Goal: Task Accomplishment & Management: Use online tool/utility

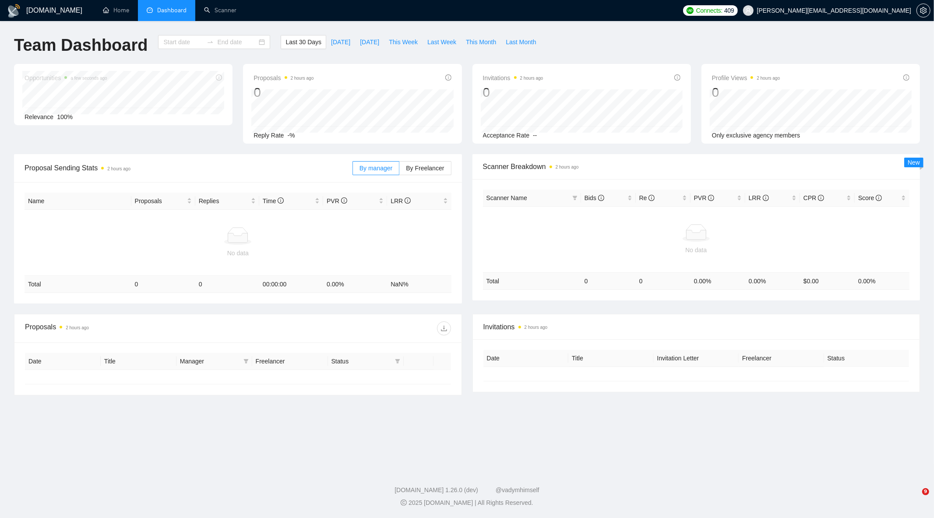
type input "[DATE]"
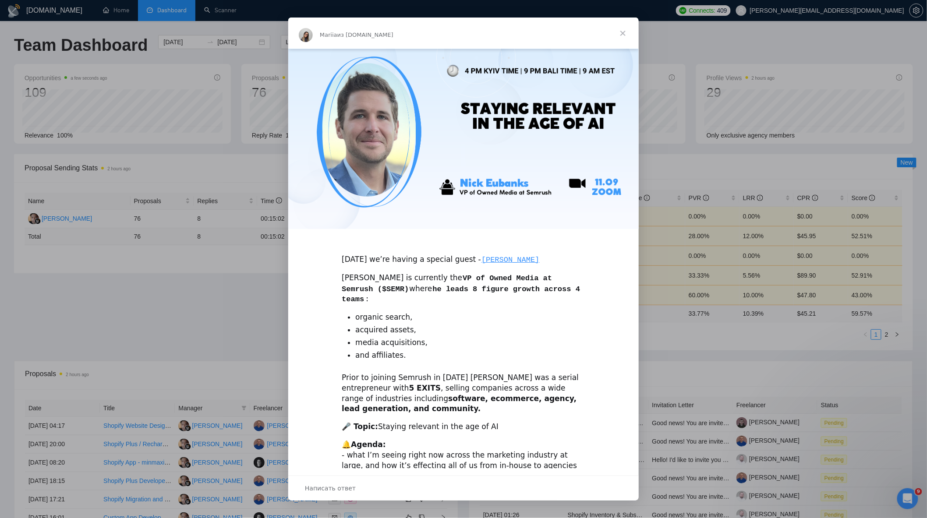
scroll to position [72, 0]
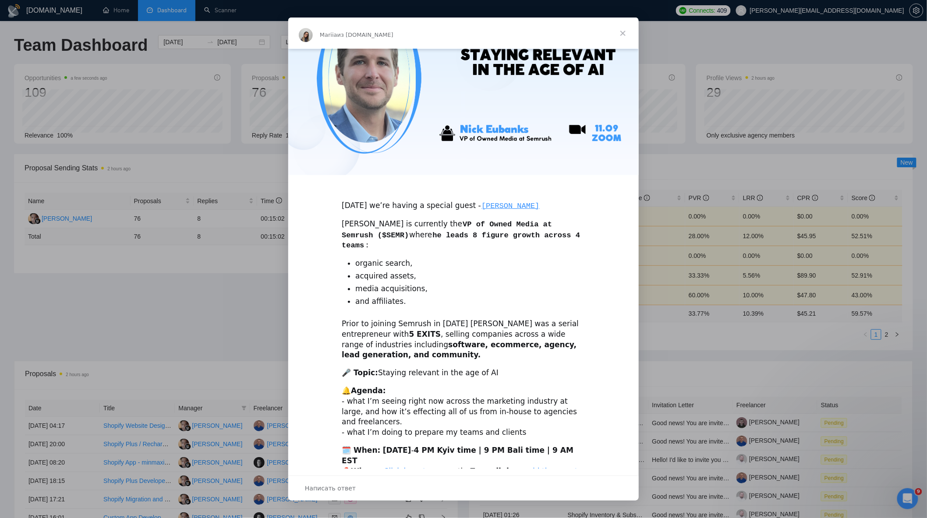
click at [196, 279] on div "Мессенджер Intercom" at bounding box center [463, 259] width 927 height 518
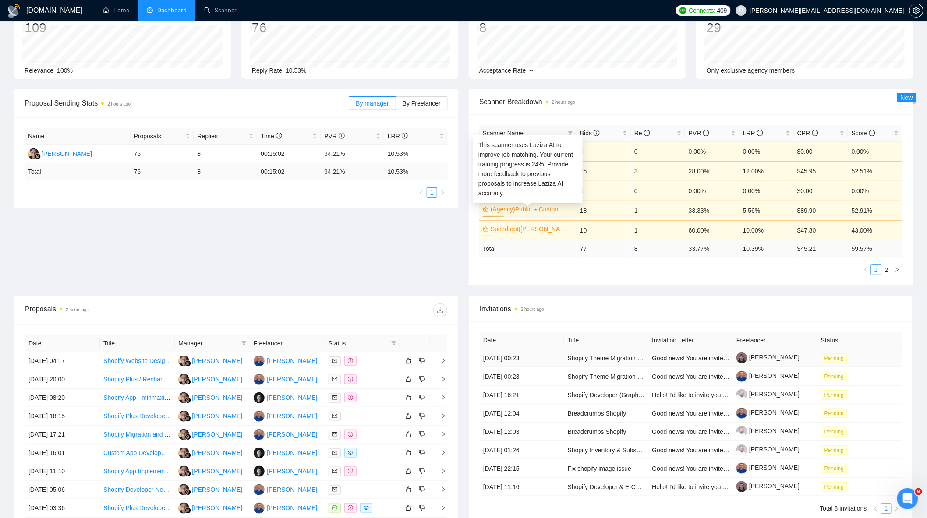
scroll to position [146, 0]
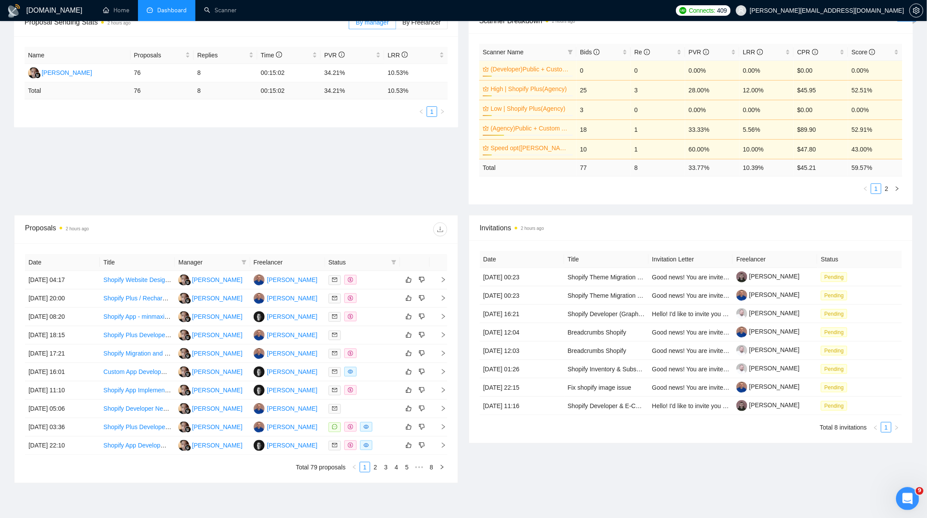
click at [911, 491] on div "Открыть службу сообщений Intercom" at bounding box center [905, 497] width 29 height 29
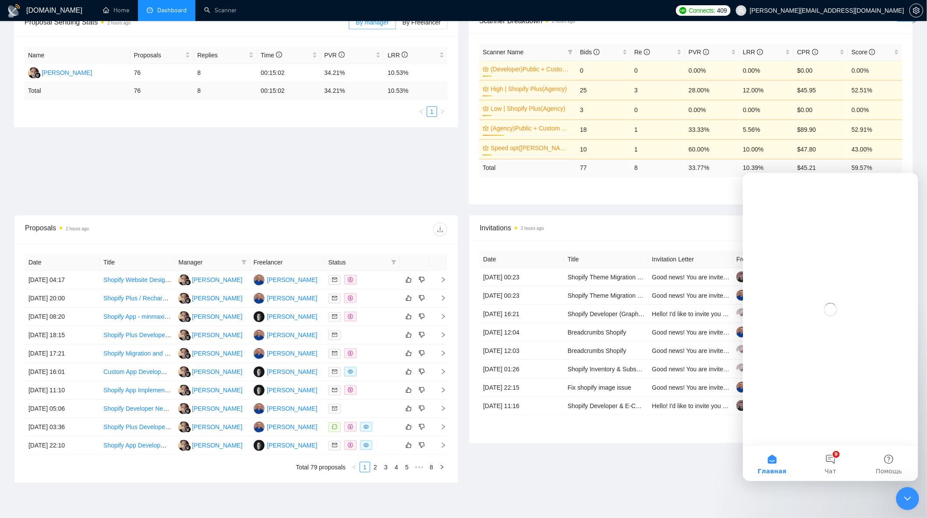
scroll to position [0, 0]
click at [835, 462] on button "9 Чат" at bounding box center [830, 463] width 58 height 35
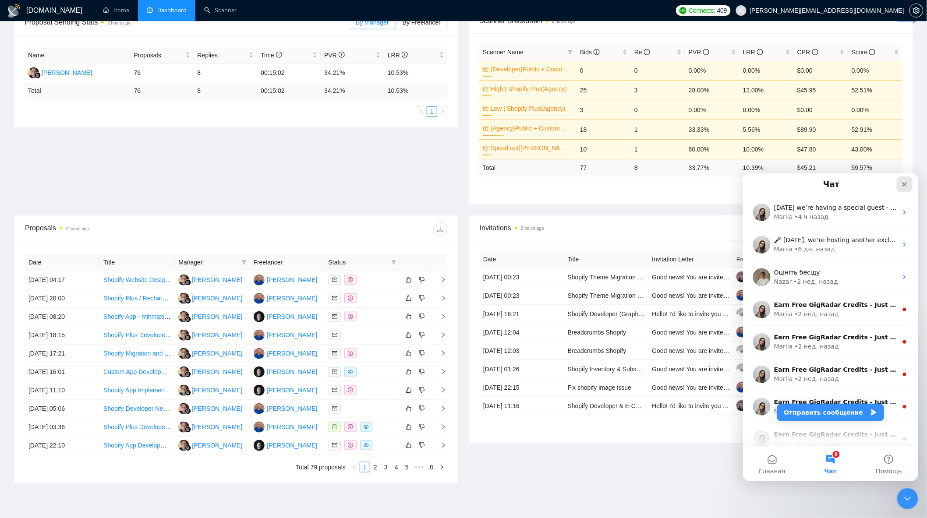
click at [903, 184] on icon "Закрыть" at bounding box center [904, 184] width 5 height 5
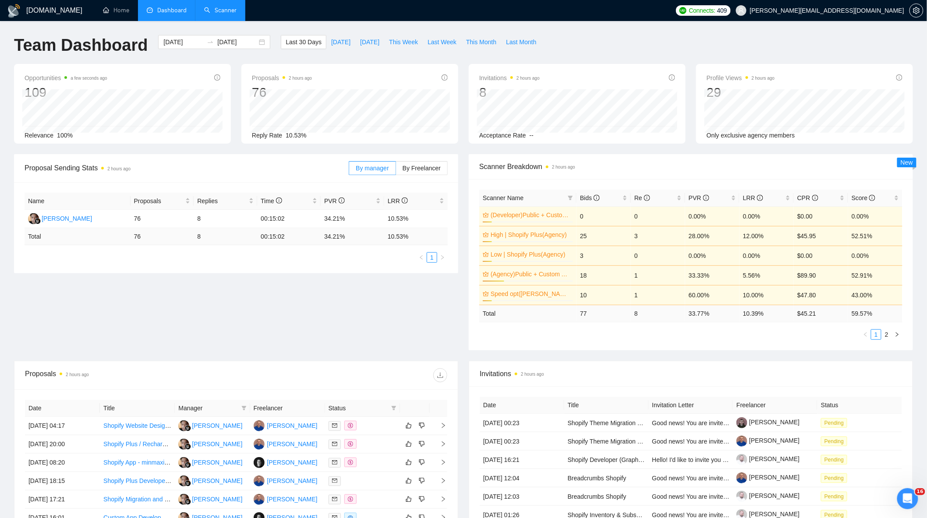
click at [229, 14] on link "Scanner" at bounding box center [220, 10] width 32 height 7
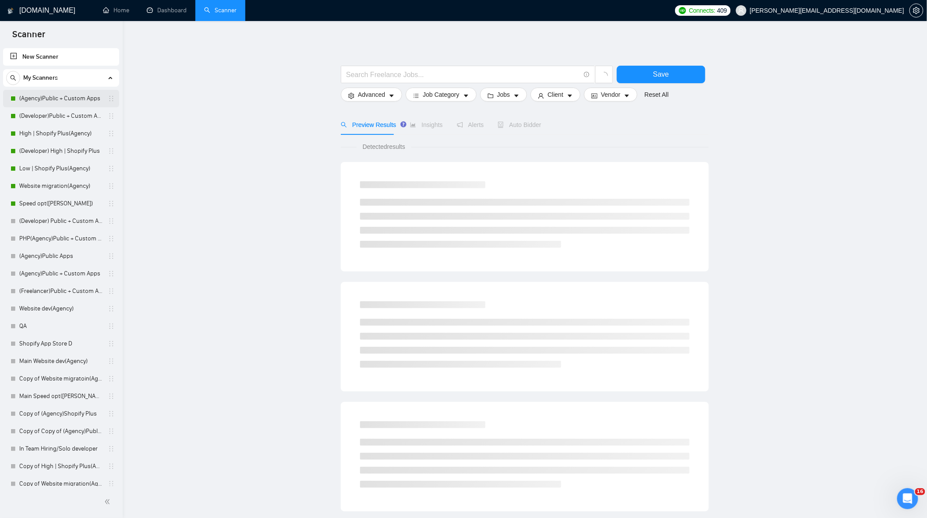
click at [52, 98] on link "(Agency)Public + Custom Apps" at bounding box center [60, 99] width 83 height 18
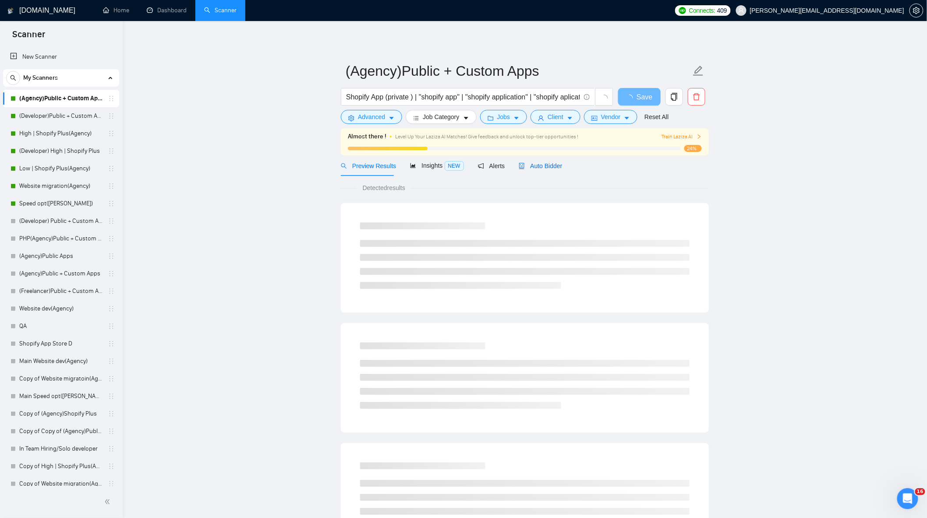
click at [554, 169] on span "Auto Bidder" at bounding box center [540, 165] width 43 height 7
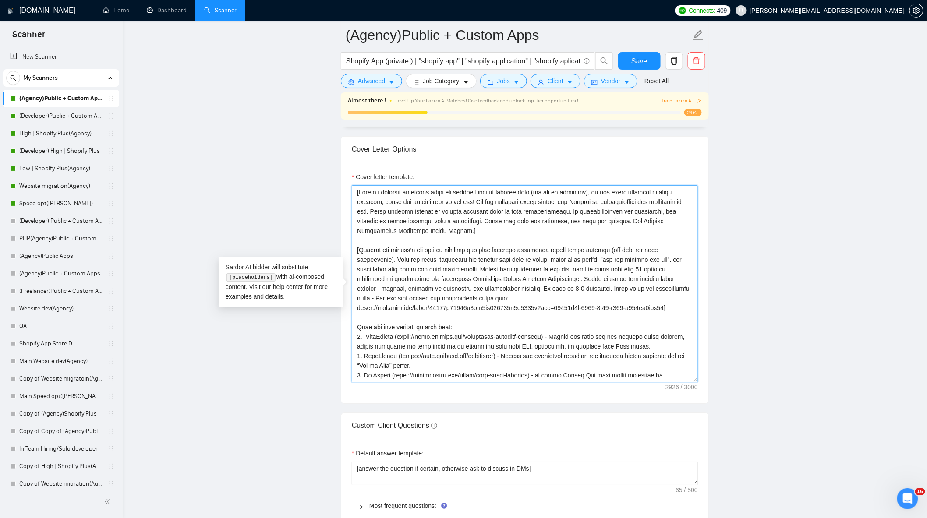
scroll to position [163, 0]
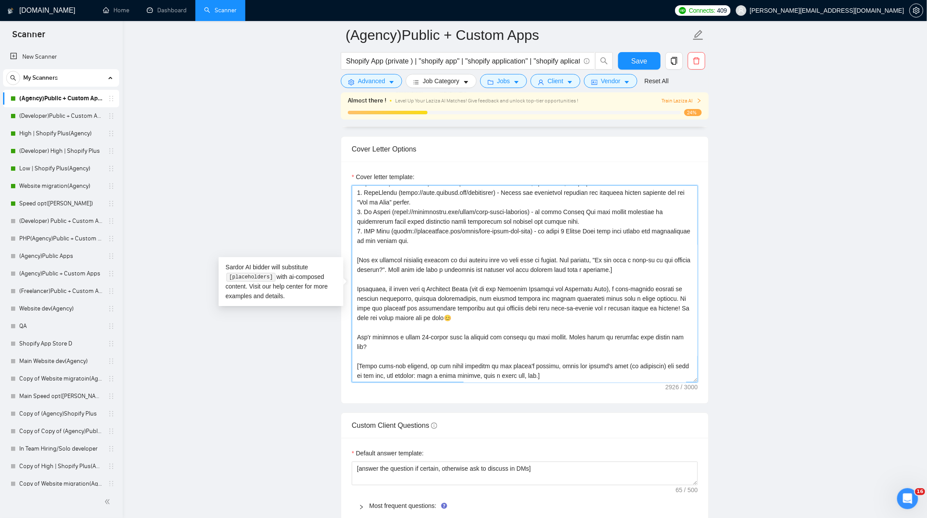
drag, startPoint x: 353, startPoint y: 196, endPoint x: 551, endPoint y: 386, distance: 273.8
click at [551, 382] on textarea "Cover letter template:" at bounding box center [525, 283] width 346 height 197
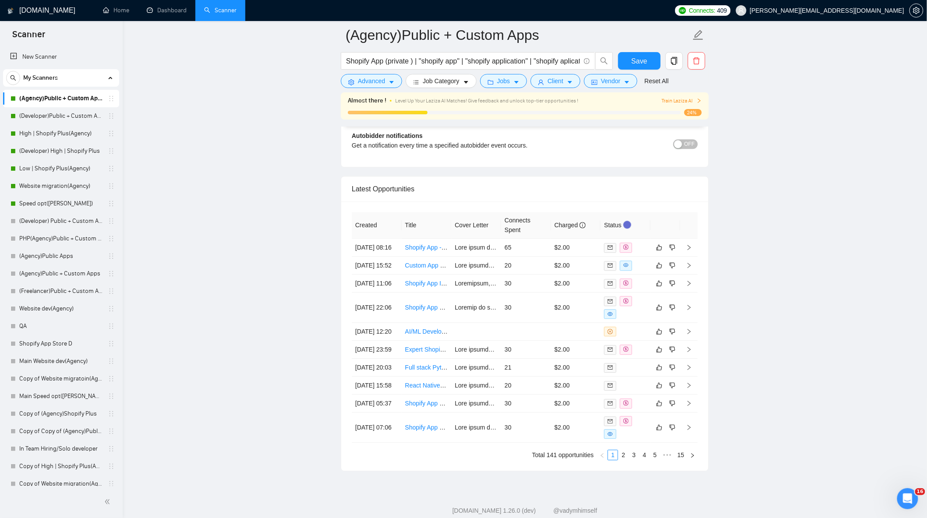
scroll to position [2066, 0]
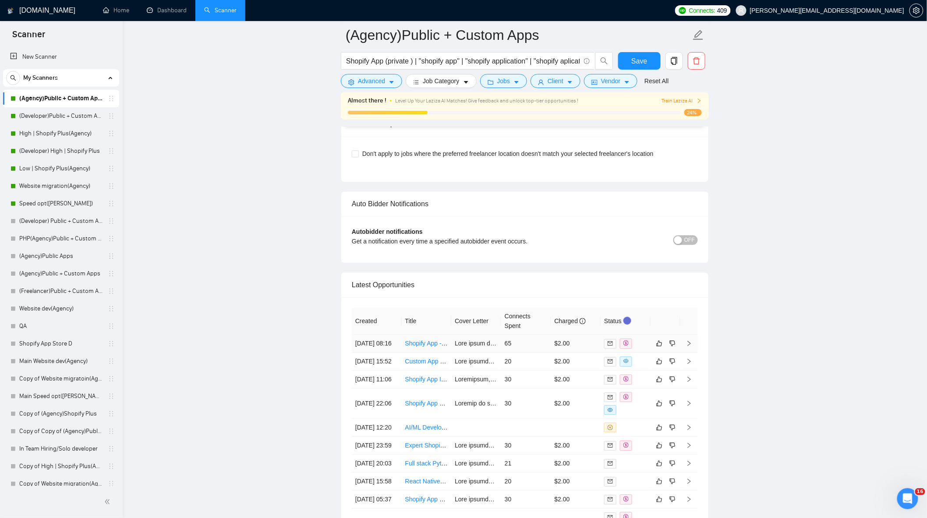
click at [637, 349] on div at bounding box center [625, 344] width 43 height 10
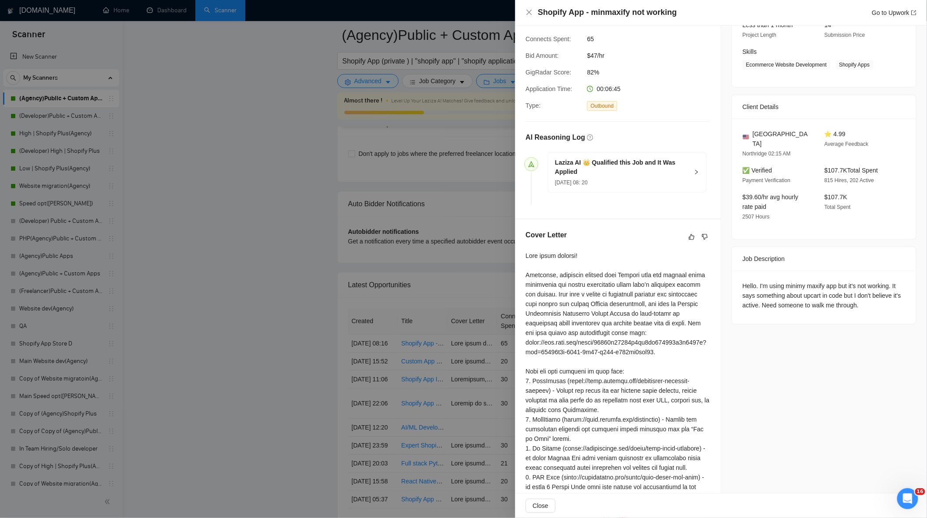
scroll to position [193, 0]
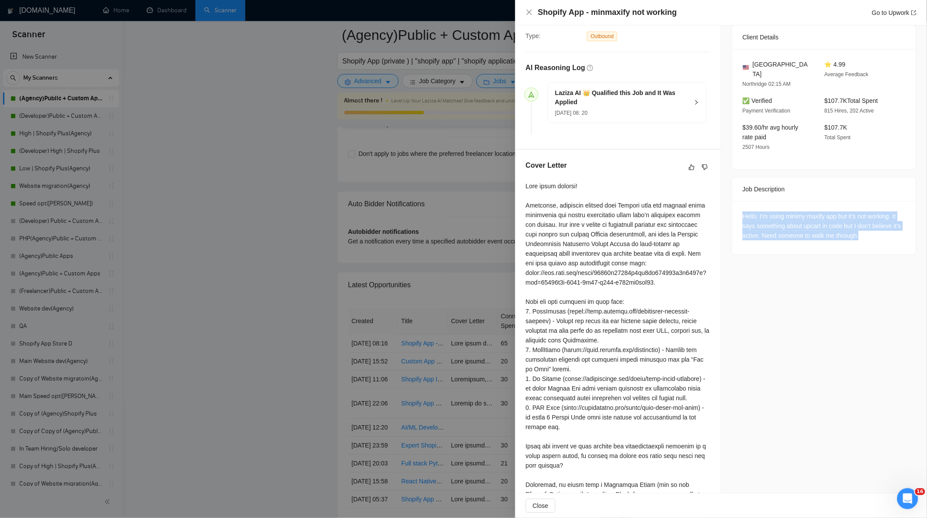
drag, startPoint x: 741, startPoint y: 208, endPoint x: 877, endPoint y: 226, distance: 137.0
click at [877, 226] on div "Hello. I'm using minimy maxify app but it's not working. It says something abou…" at bounding box center [823, 226] width 163 height 29
